Goal: Information Seeking & Learning: Compare options

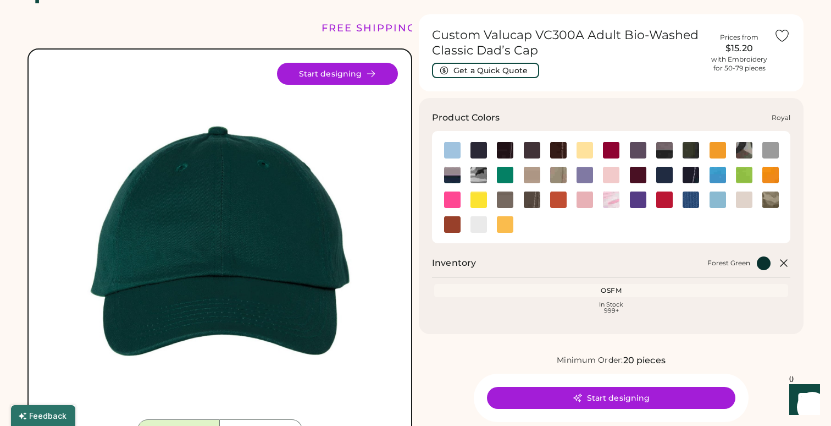
click at [684, 205] on img at bounding box center [691, 199] width 16 height 16
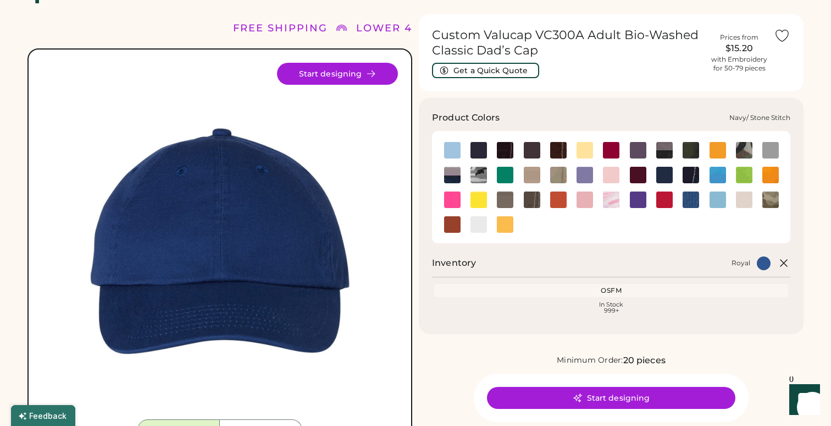
click at [689, 174] on img at bounding box center [691, 175] width 16 height 16
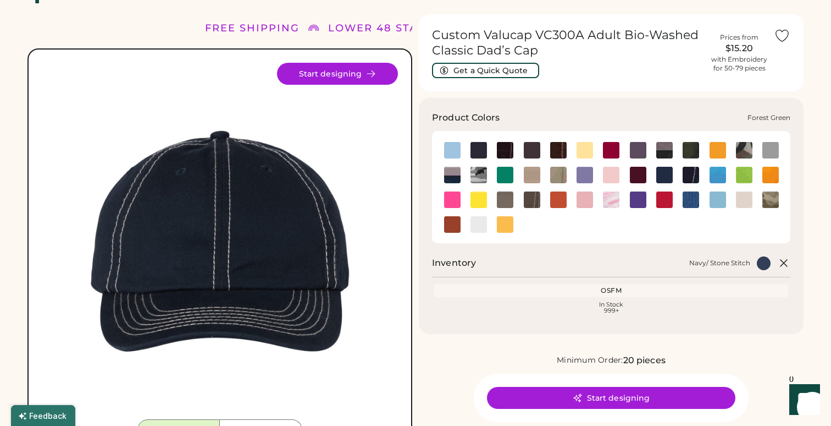
click at [693, 146] on img at bounding box center [691, 150] width 16 height 16
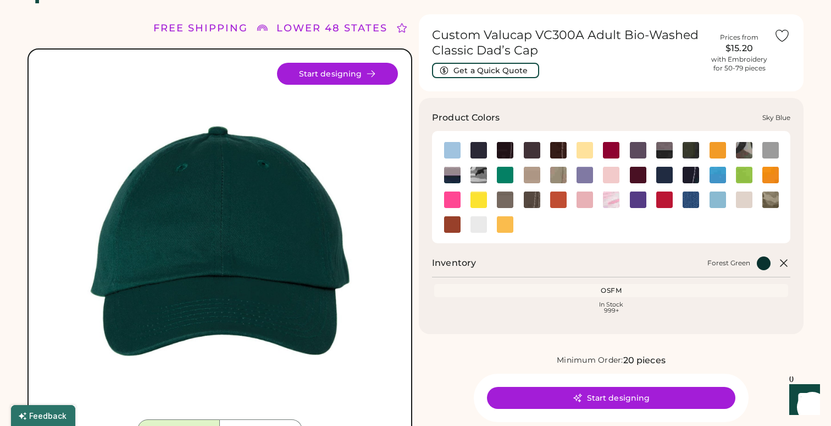
click at [717, 198] on img at bounding box center [718, 199] width 16 height 16
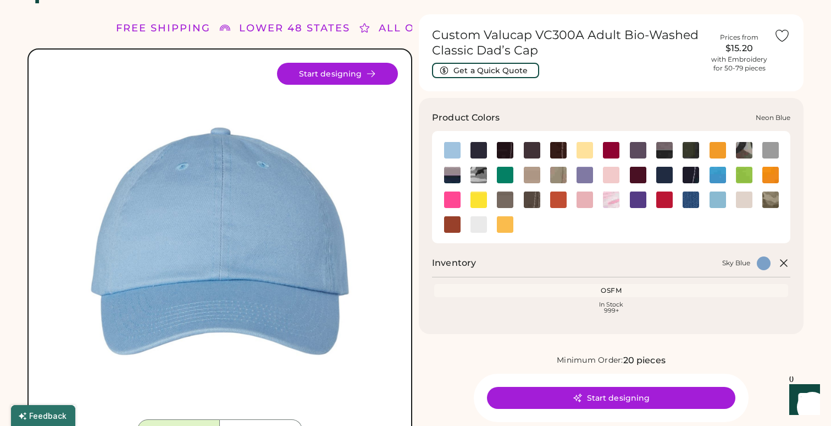
click at [718, 170] on img at bounding box center [718, 175] width 16 height 16
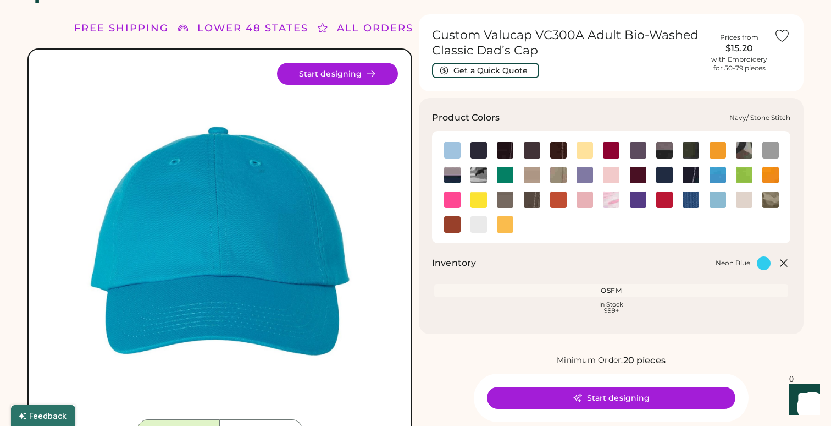
click at [694, 175] on img at bounding box center [691, 175] width 16 height 16
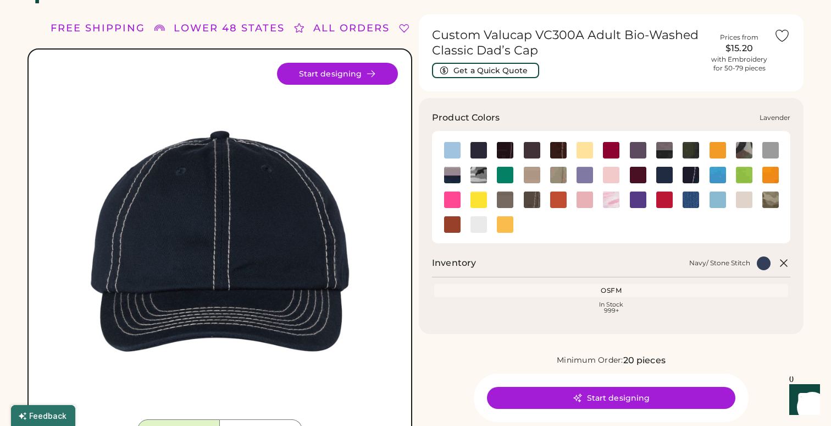
click at [583, 170] on img at bounding box center [585, 175] width 16 height 16
click at [443, 220] on div at bounding box center [452, 224] width 26 height 16
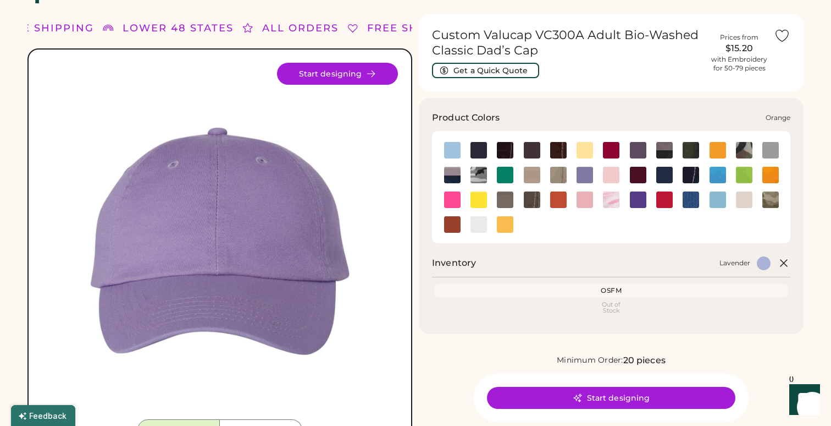
click at [560, 195] on img at bounding box center [558, 199] width 16 height 16
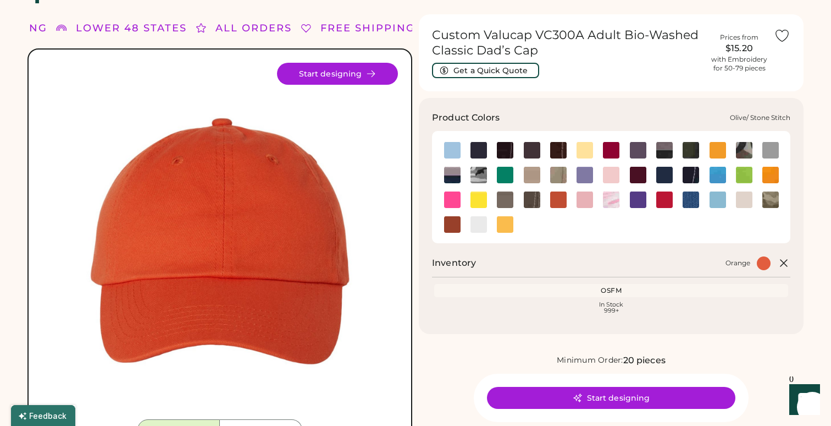
click at [531, 200] on img at bounding box center [532, 199] width 16 height 16
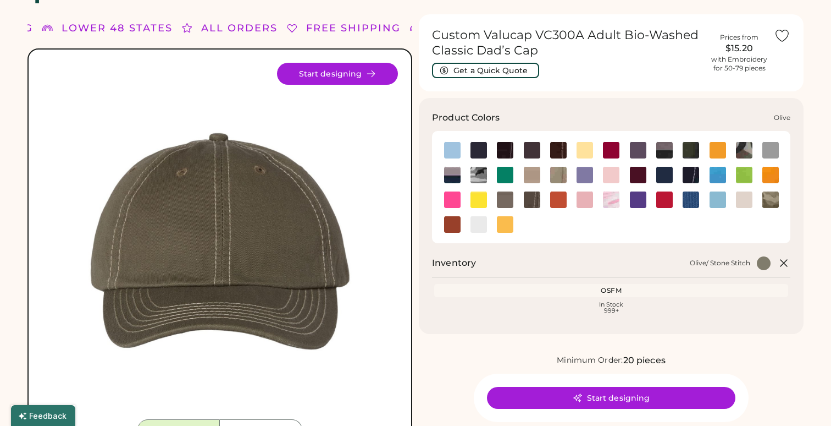
click at [505, 200] on img at bounding box center [505, 199] width 16 height 16
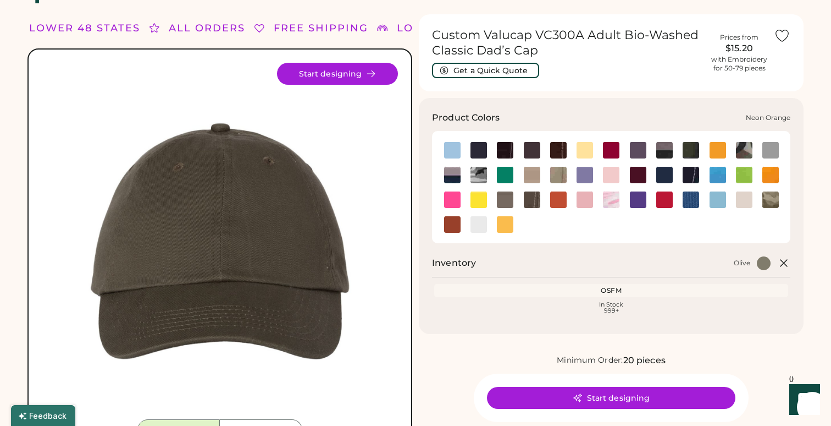
click at [766, 176] on img at bounding box center [771, 175] width 16 height 16
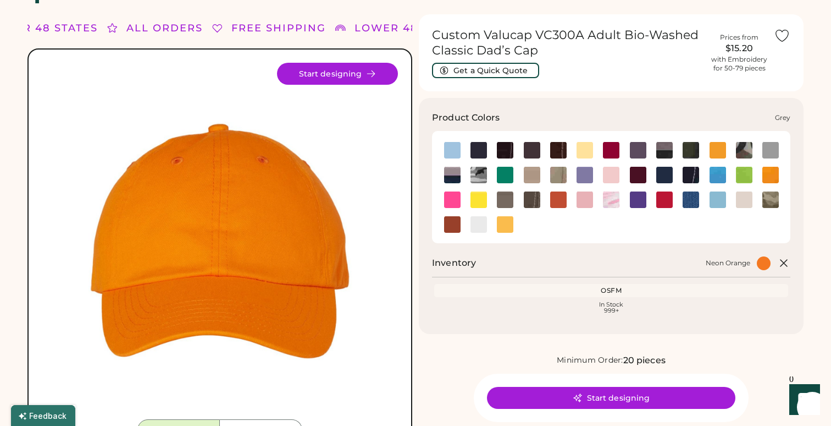
click at [769, 145] on img at bounding box center [771, 150] width 16 height 16
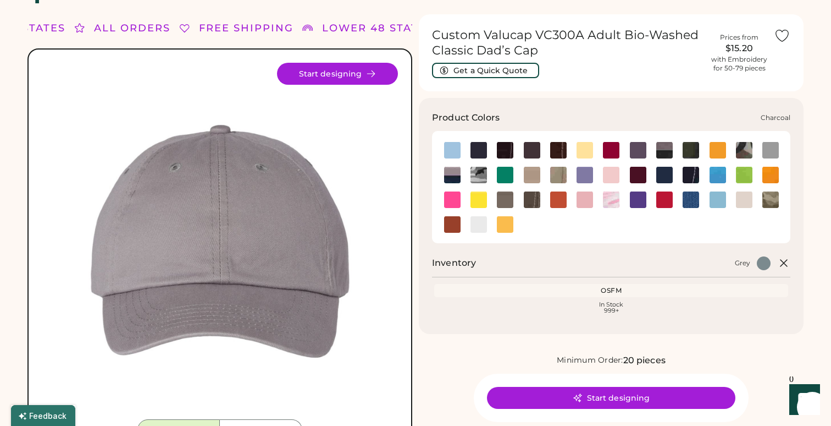
click at [638, 149] on img at bounding box center [638, 150] width 16 height 16
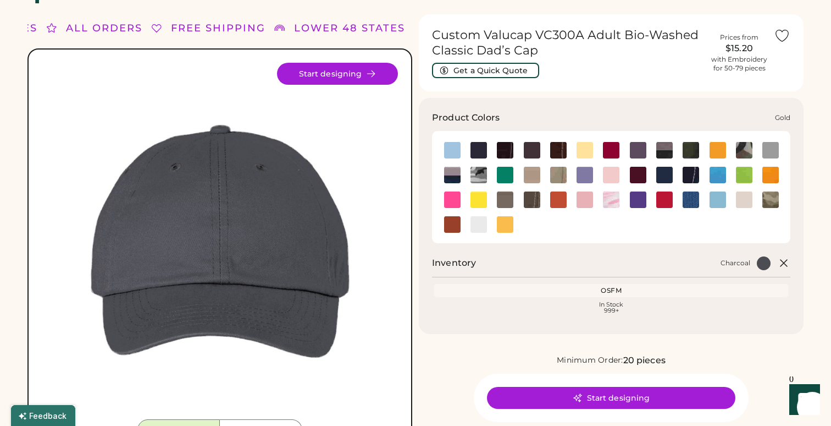
click at [725, 148] on img at bounding box center [718, 150] width 16 height 16
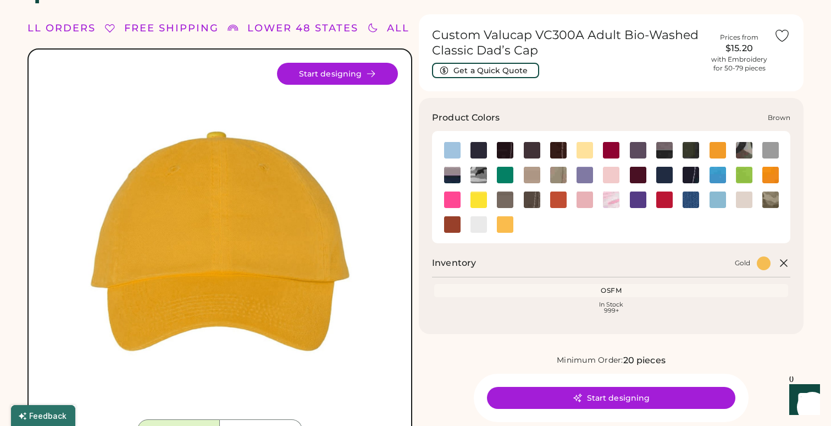
click at [525, 149] on img at bounding box center [532, 150] width 16 height 16
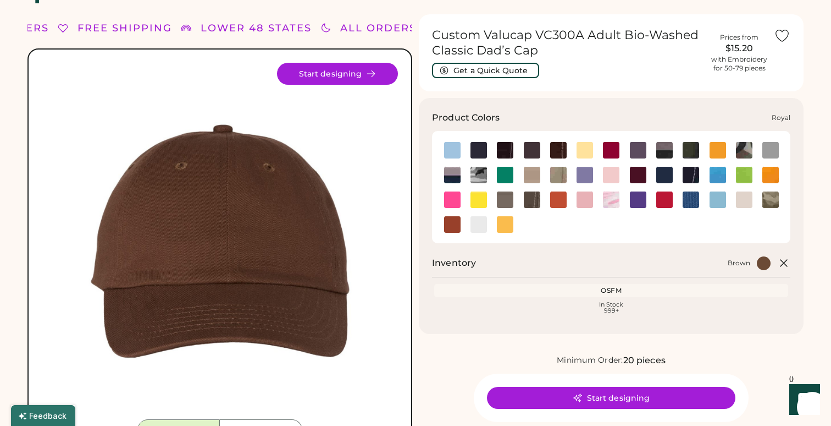
click at [694, 195] on img at bounding box center [691, 199] width 16 height 16
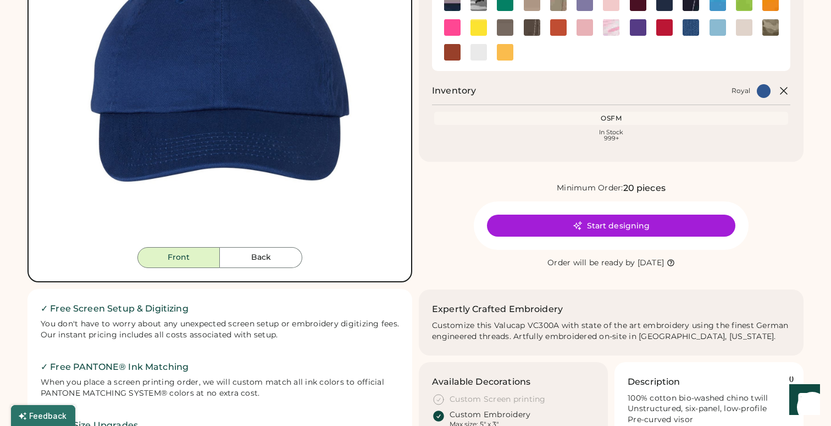
scroll to position [198, 0]
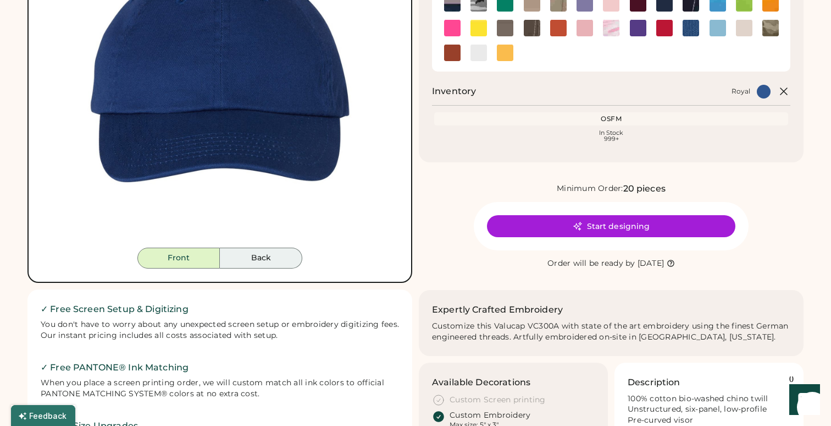
click at [240, 255] on button "Back" at bounding box center [261, 257] width 82 height 21
